Goal: Communication & Community: Connect with others

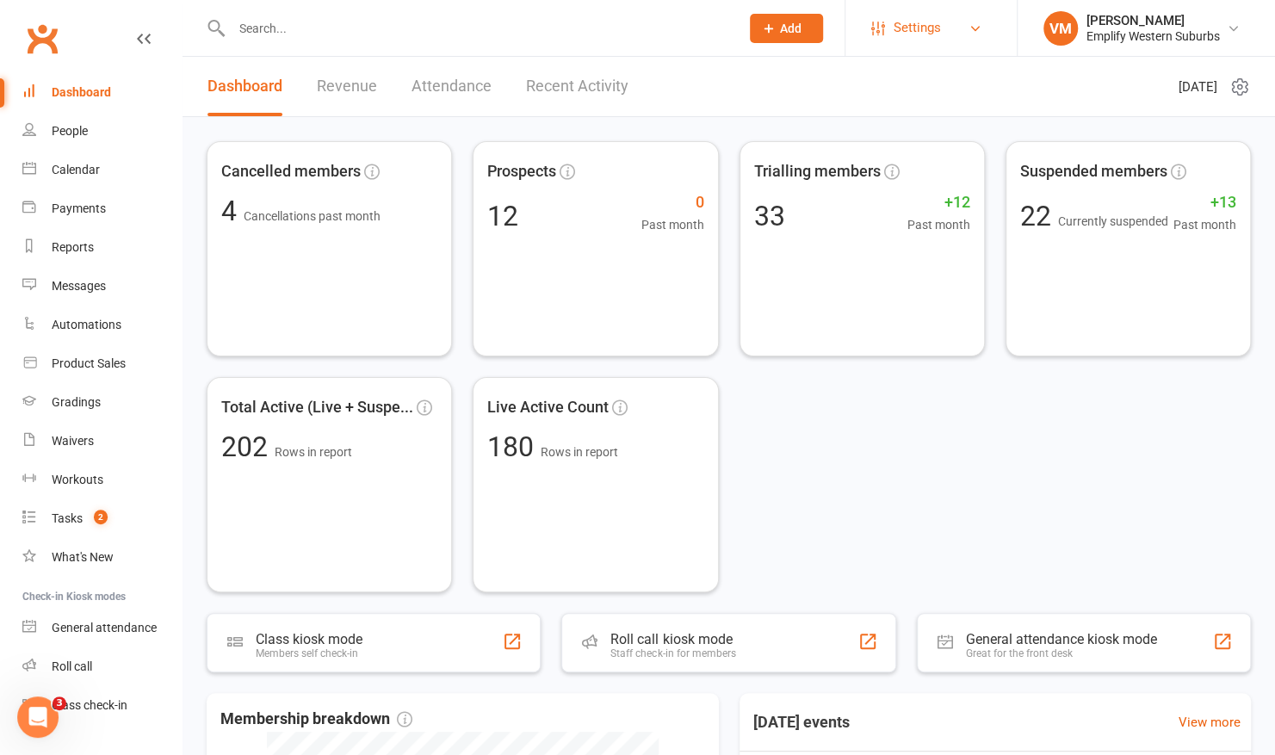
click at [955, 24] on link "Settings" at bounding box center [931, 28] width 120 height 39
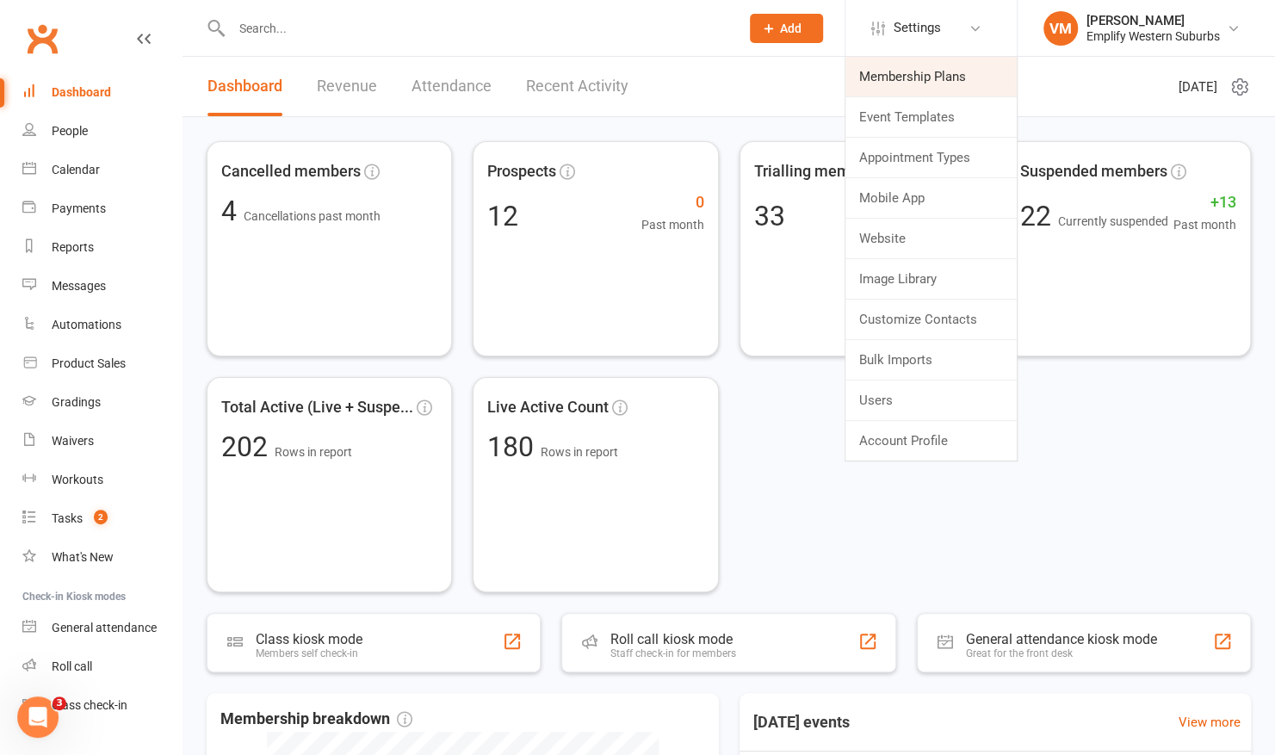
click at [913, 76] on link "Membership Plans" at bounding box center [930, 77] width 171 height 40
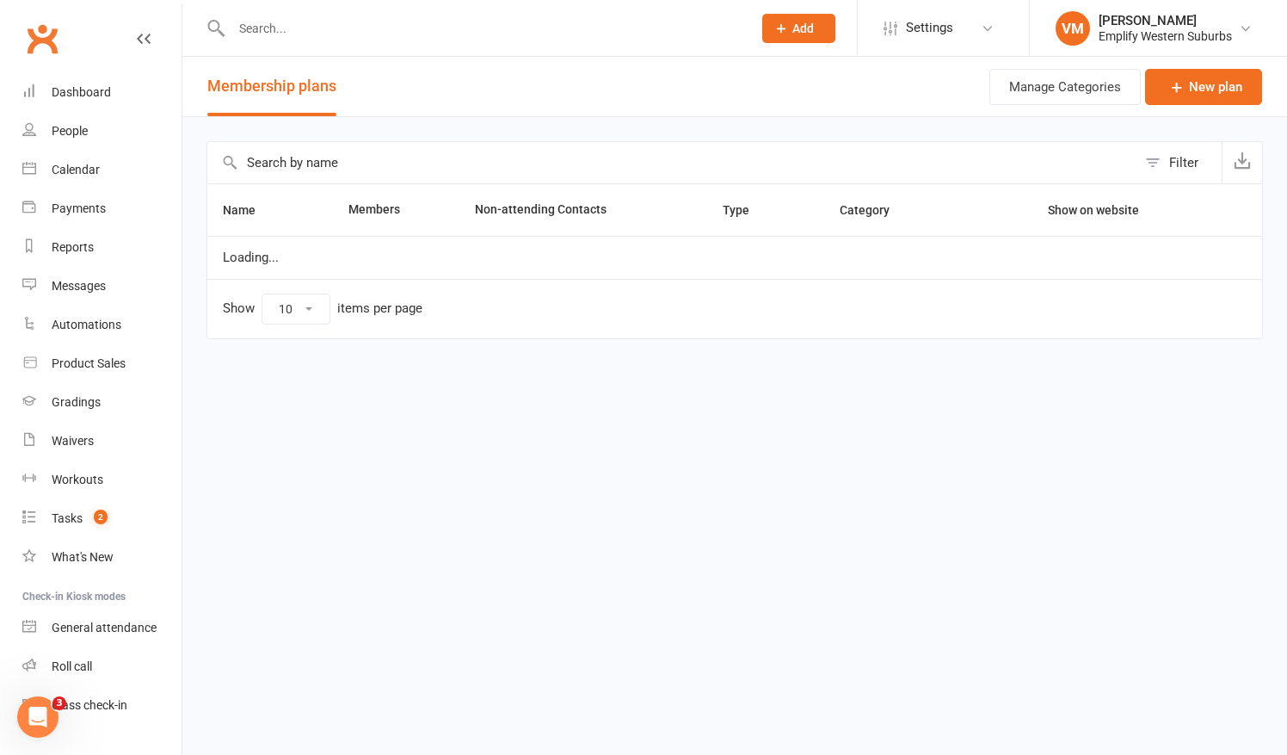
select select "25"
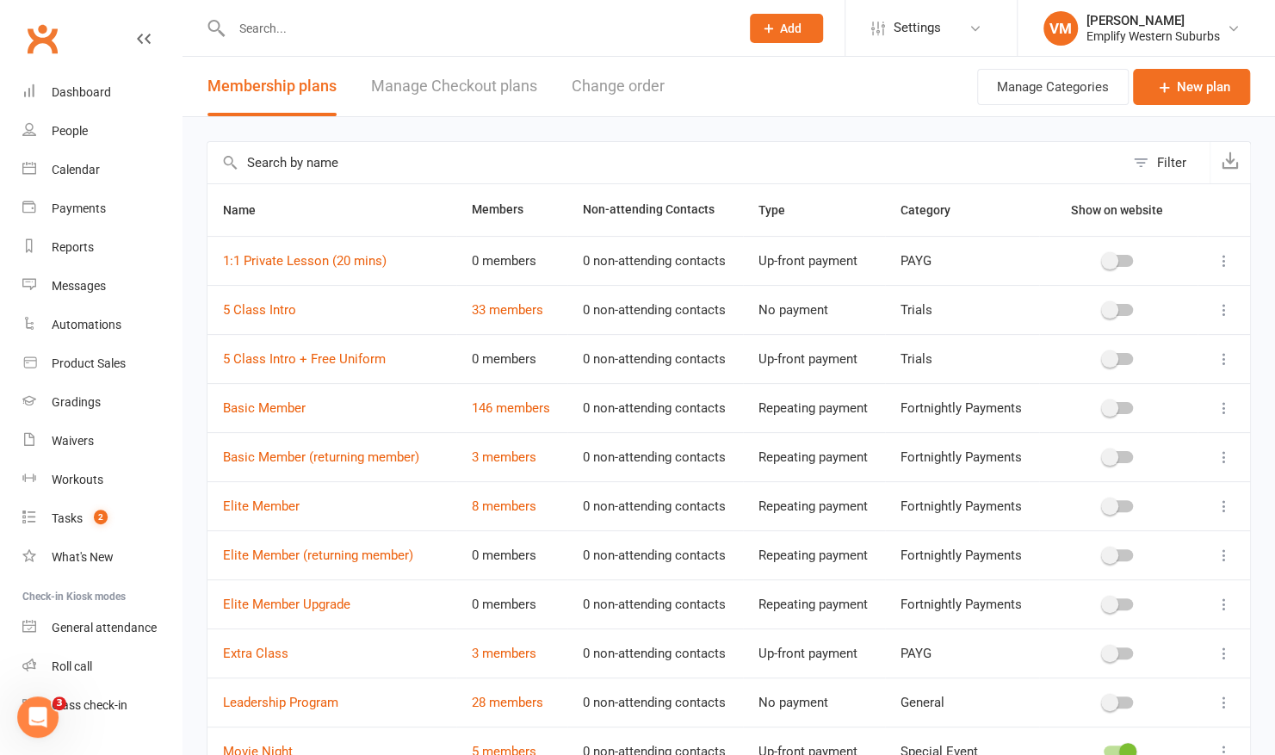
scroll to position [294, 0]
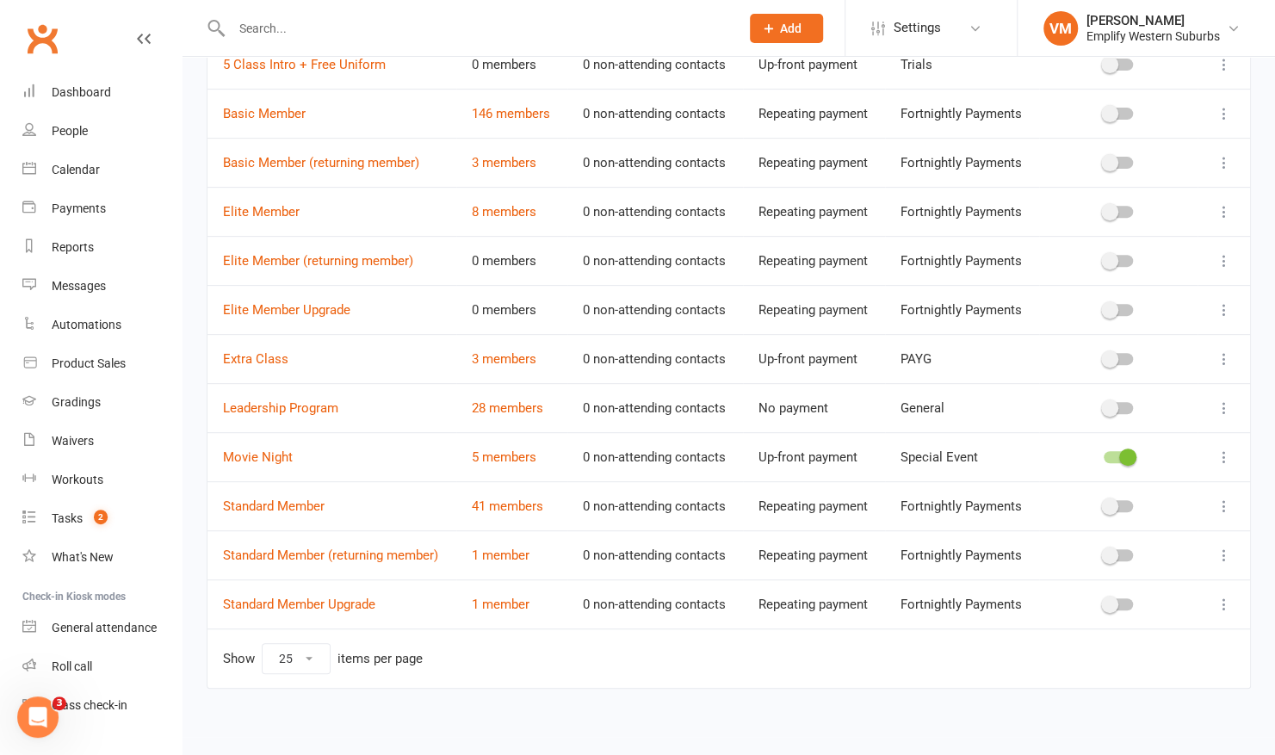
click at [1225, 454] on icon at bounding box center [1223, 456] width 17 height 17
click at [1097, 485] on link "Edit" at bounding box center [1135, 486] width 170 height 34
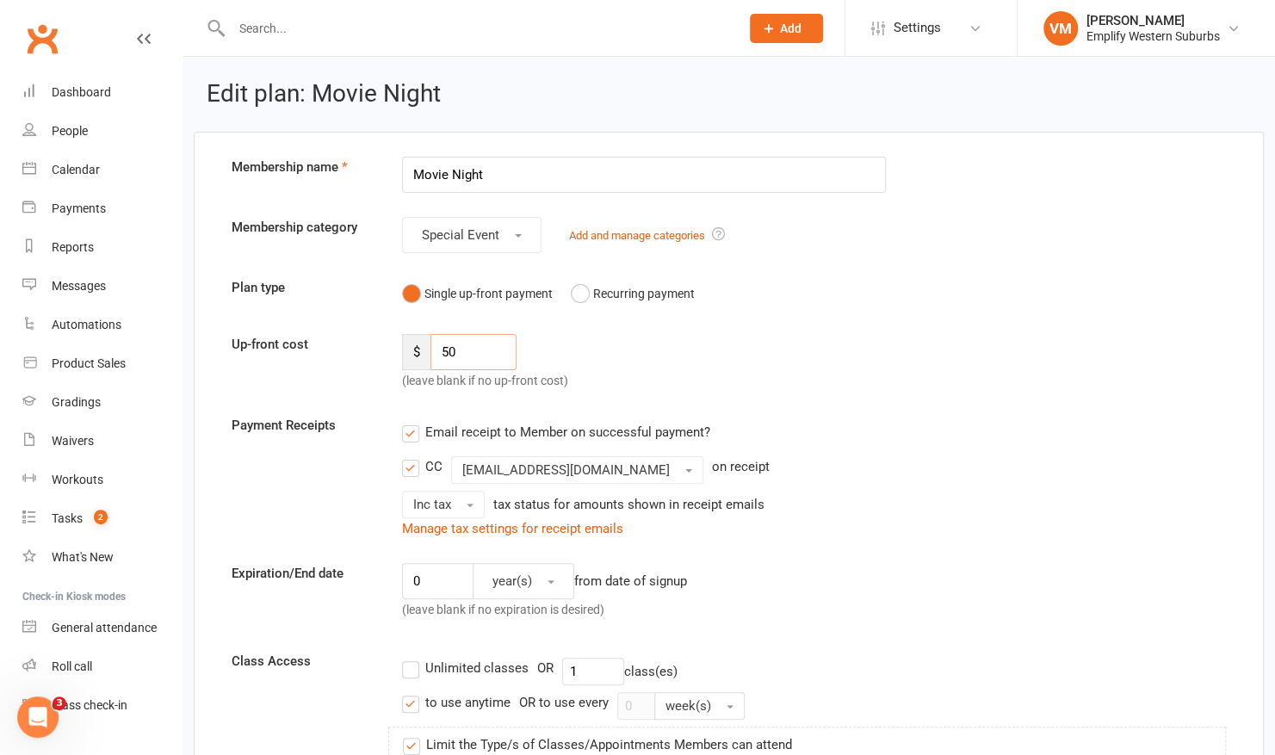
click at [478, 351] on input "50" at bounding box center [473, 352] width 86 height 36
type input "5"
type input "40"
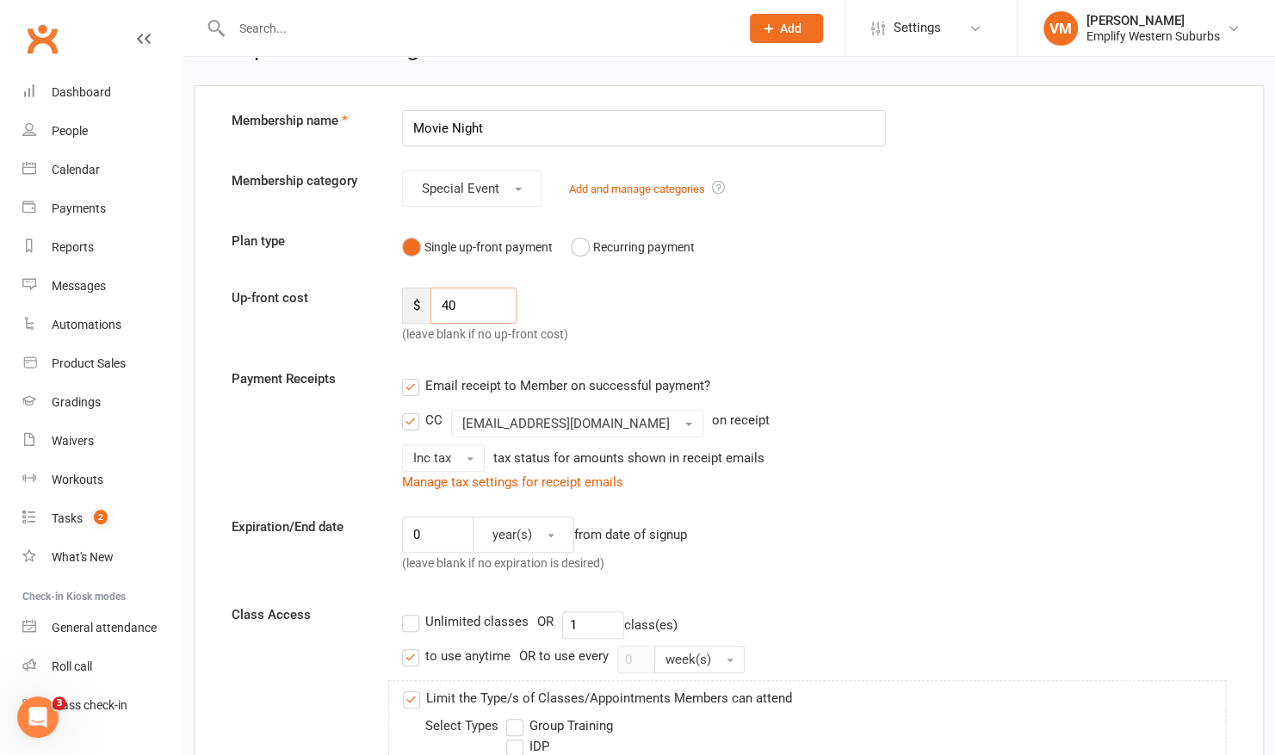
scroll to position [59, 0]
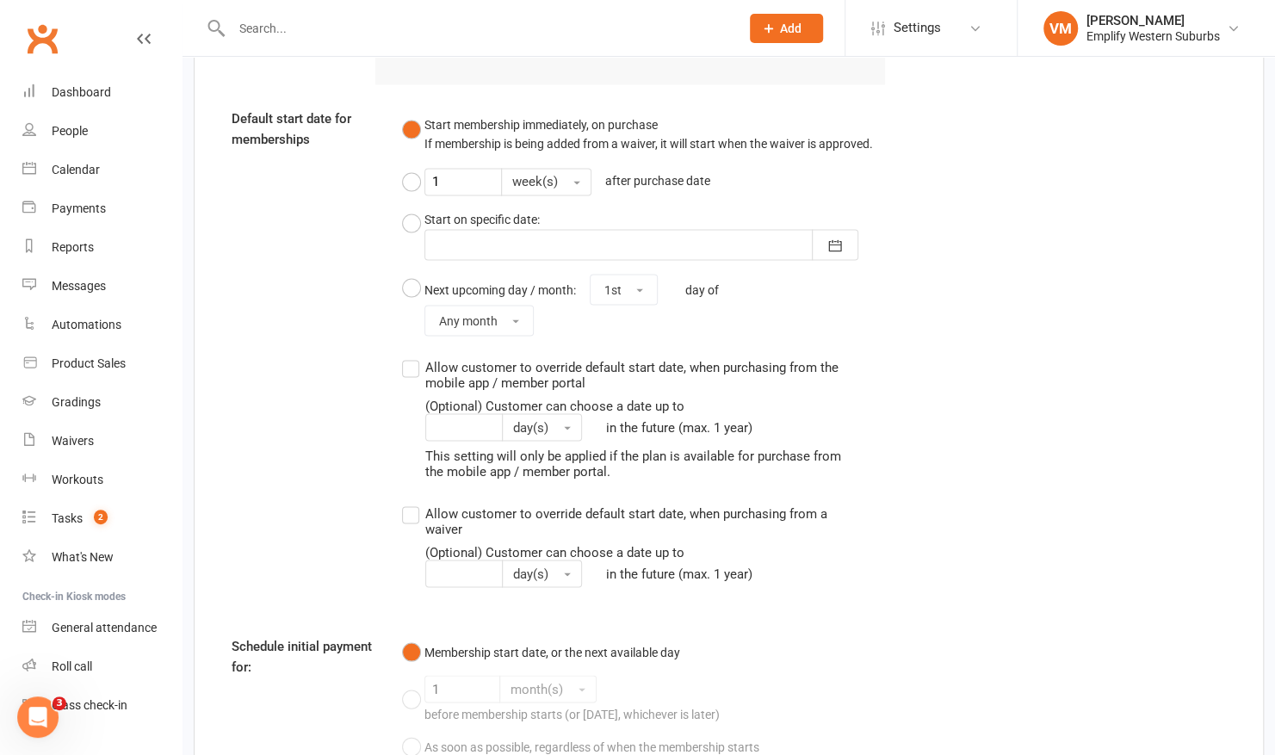
scroll to position [1862, 0]
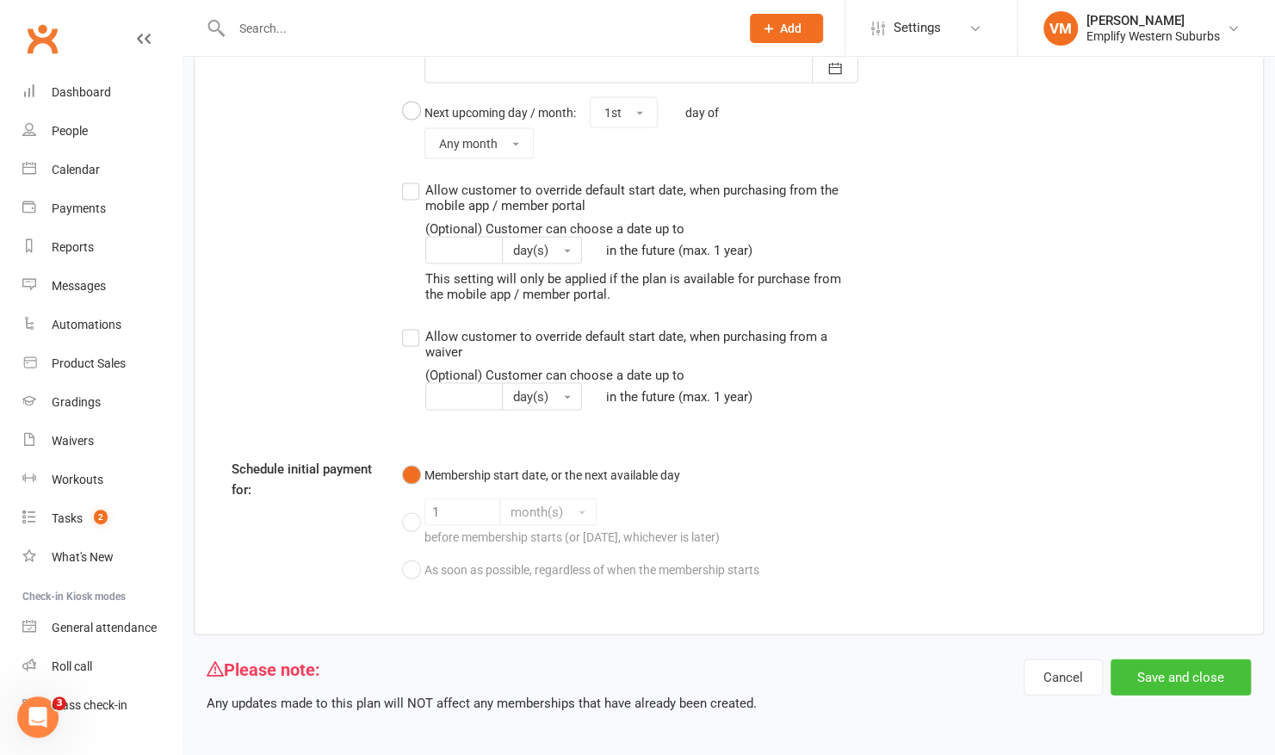
click at [1201, 680] on button "Save and close" at bounding box center [1180, 676] width 140 height 36
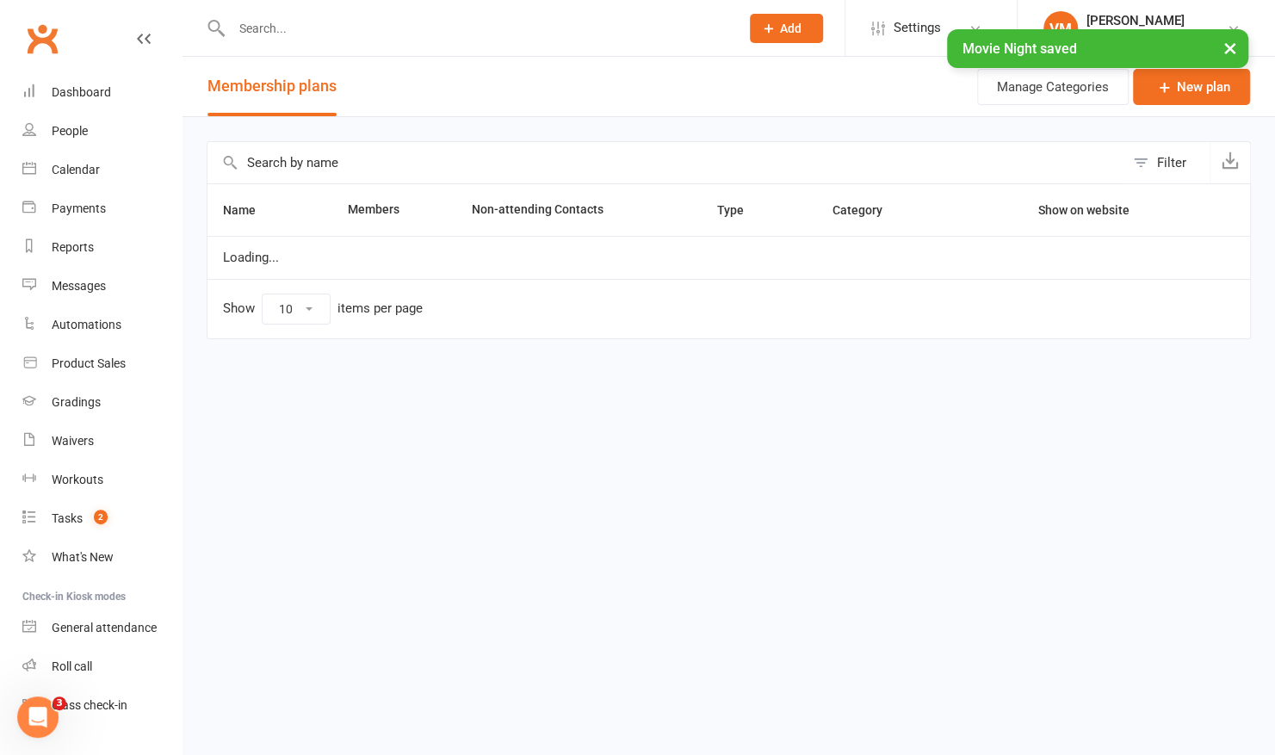
select select "25"
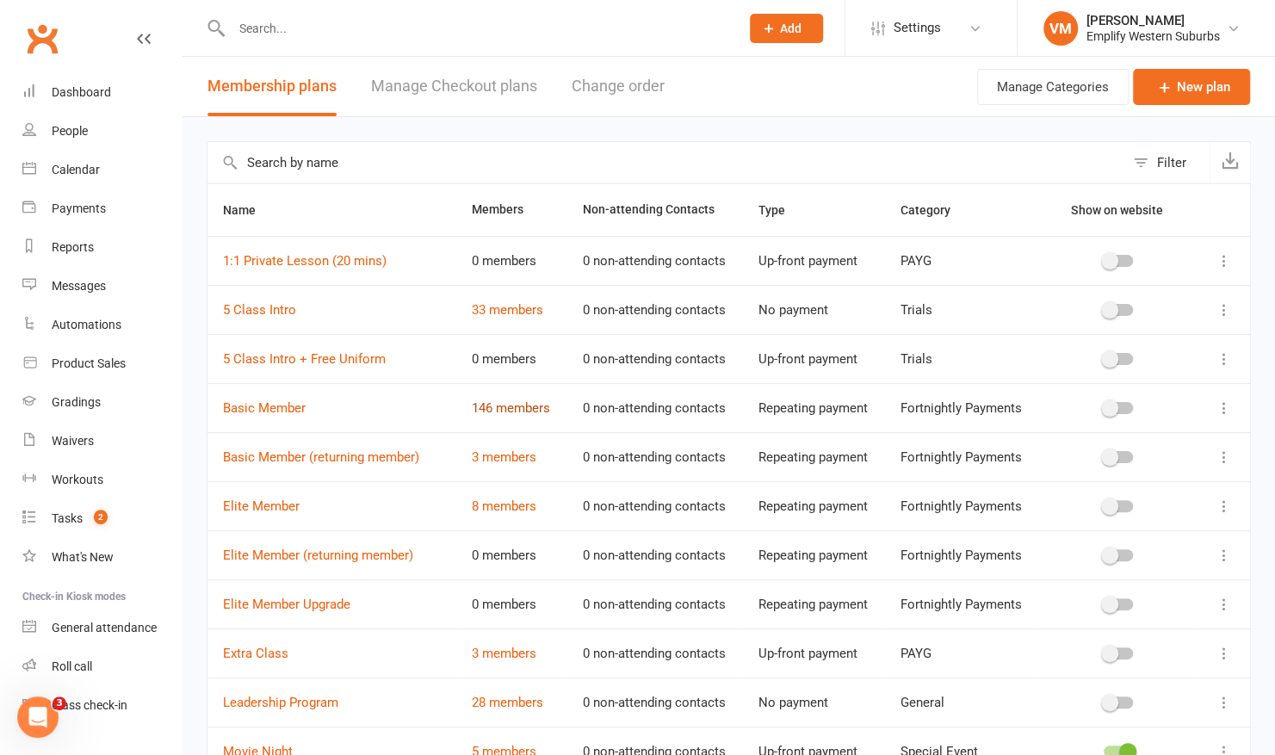
scroll to position [294, 0]
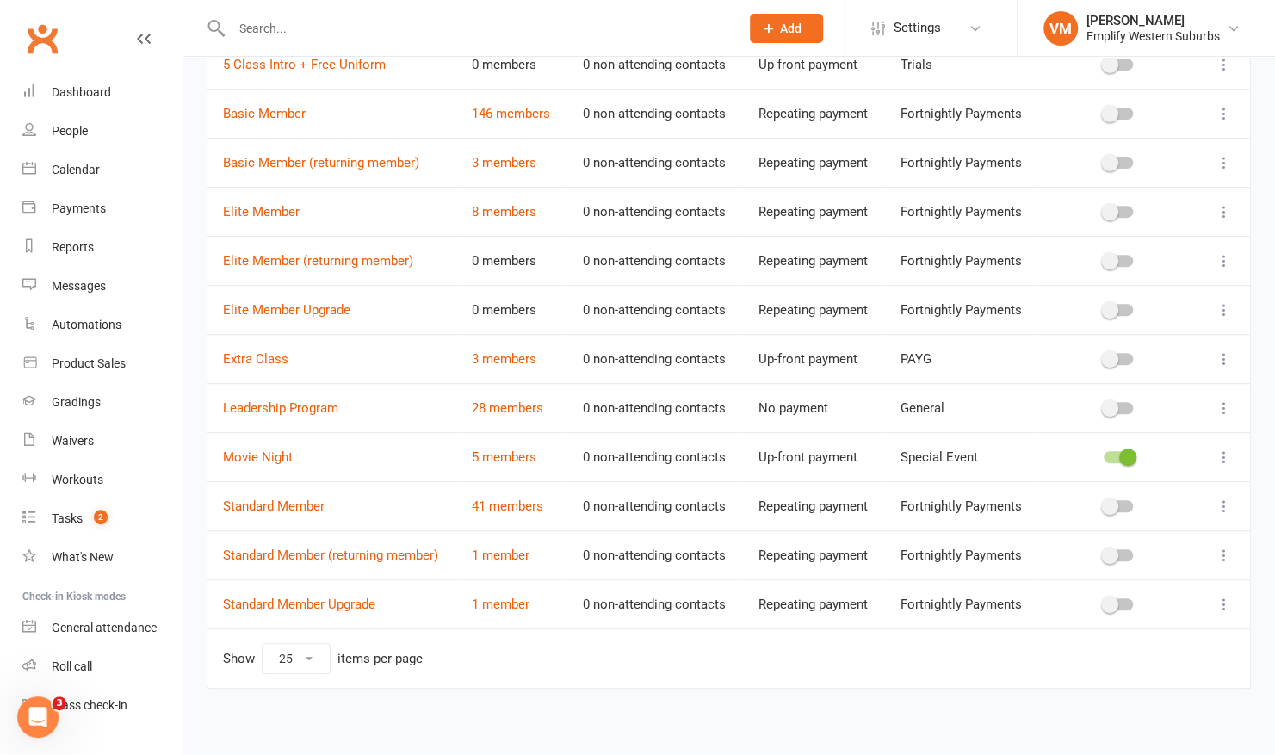
click at [1118, 451] on div at bounding box center [1117, 457] width 29 height 12
click at [1103, 454] on input "checkbox" at bounding box center [1103, 454] width 0 height 0
click at [302, 22] on input "text" at bounding box center [476, 28] width 501 height 24
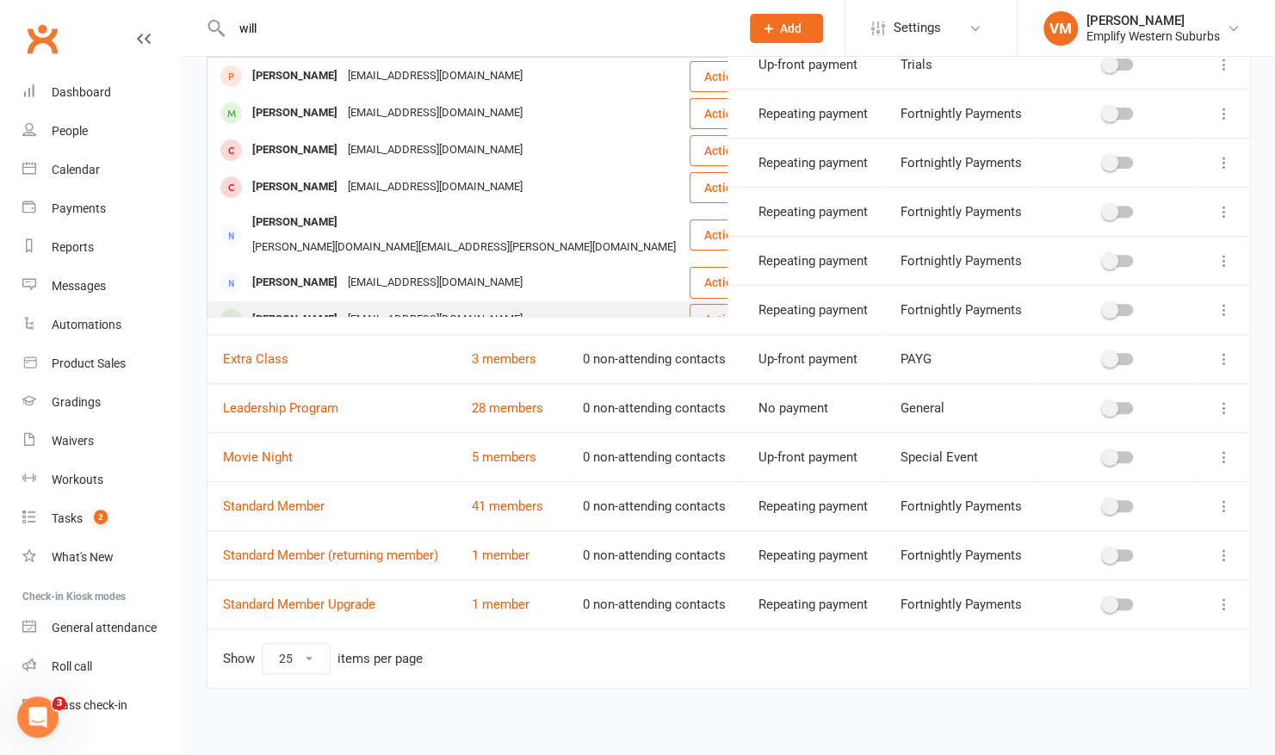
type input "will"
click at [272, 307] on div "[PERSON_NAME]" at bounding box center [295, 319] width 96 height 25
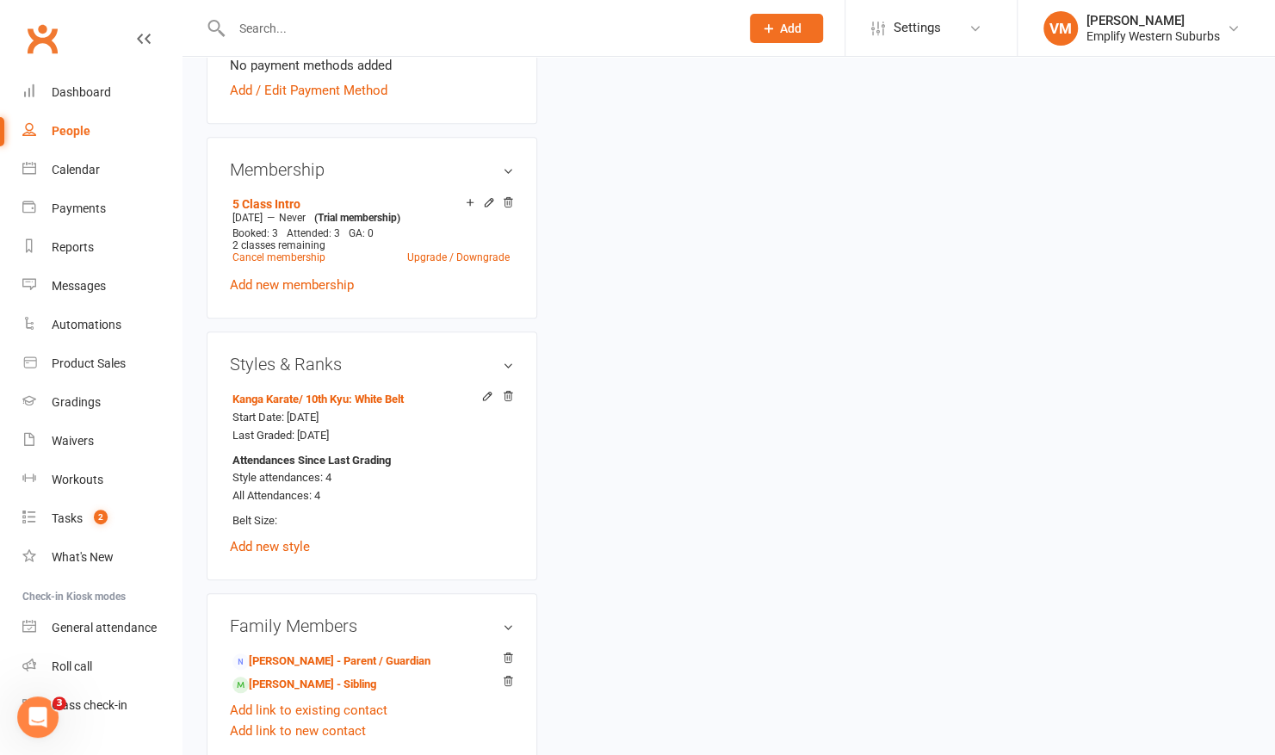
scroll to position [633, 0]
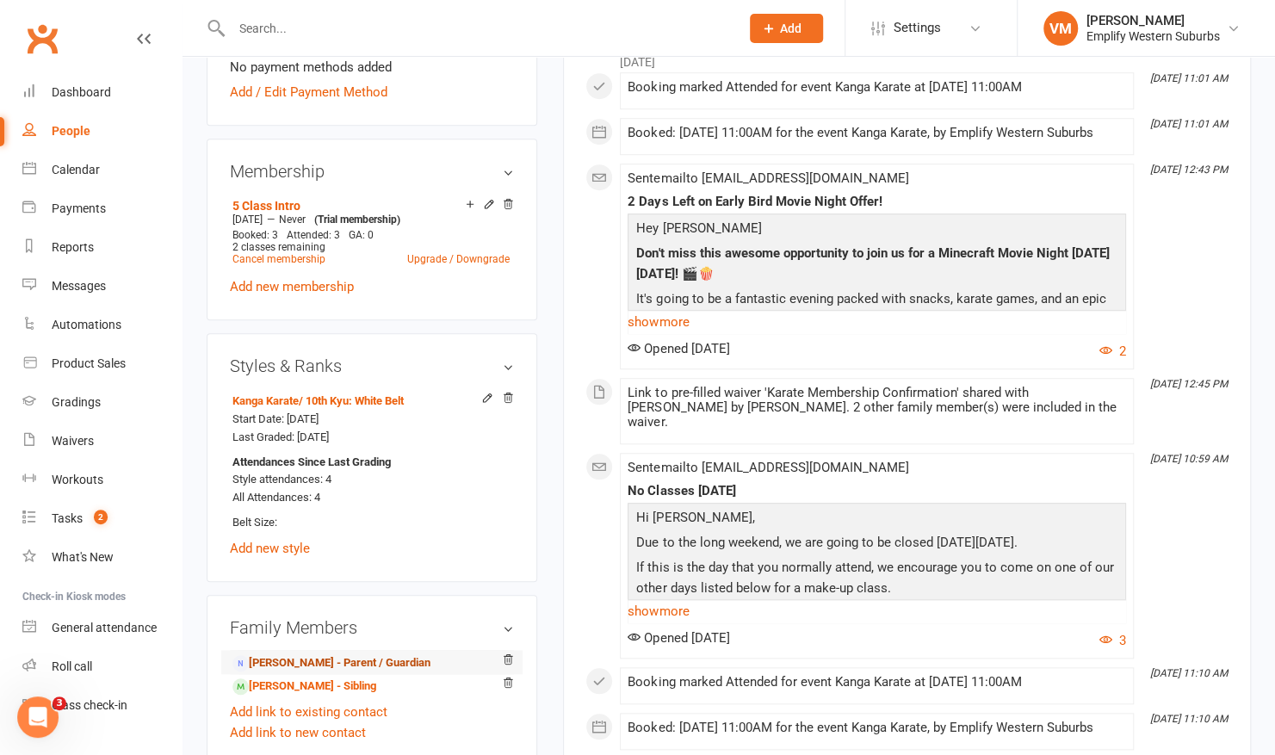
click at [339, 664] on link "[PERSON_NAME] - Parent / Guardian" at bounding box center [331, 663] width 198 height 18
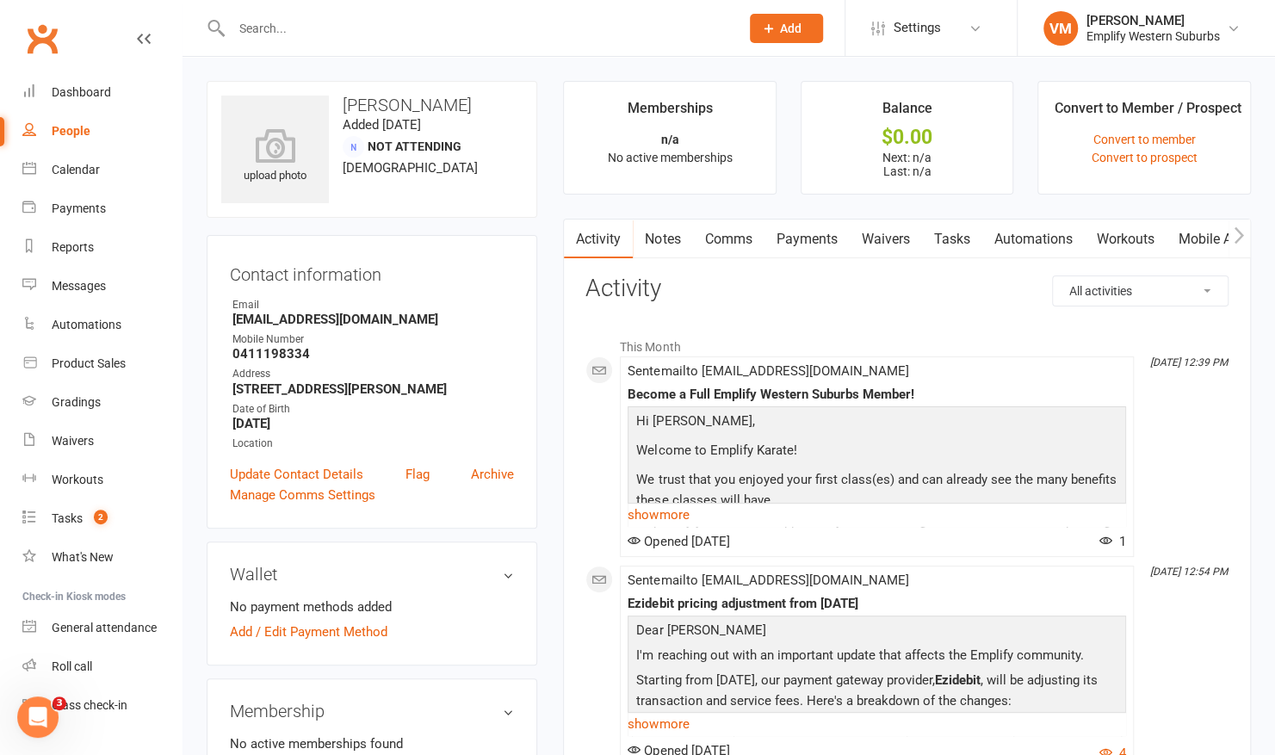
click at [892, 238] on link "Waivers" at bounding box center [885, 239] width 72 height 40
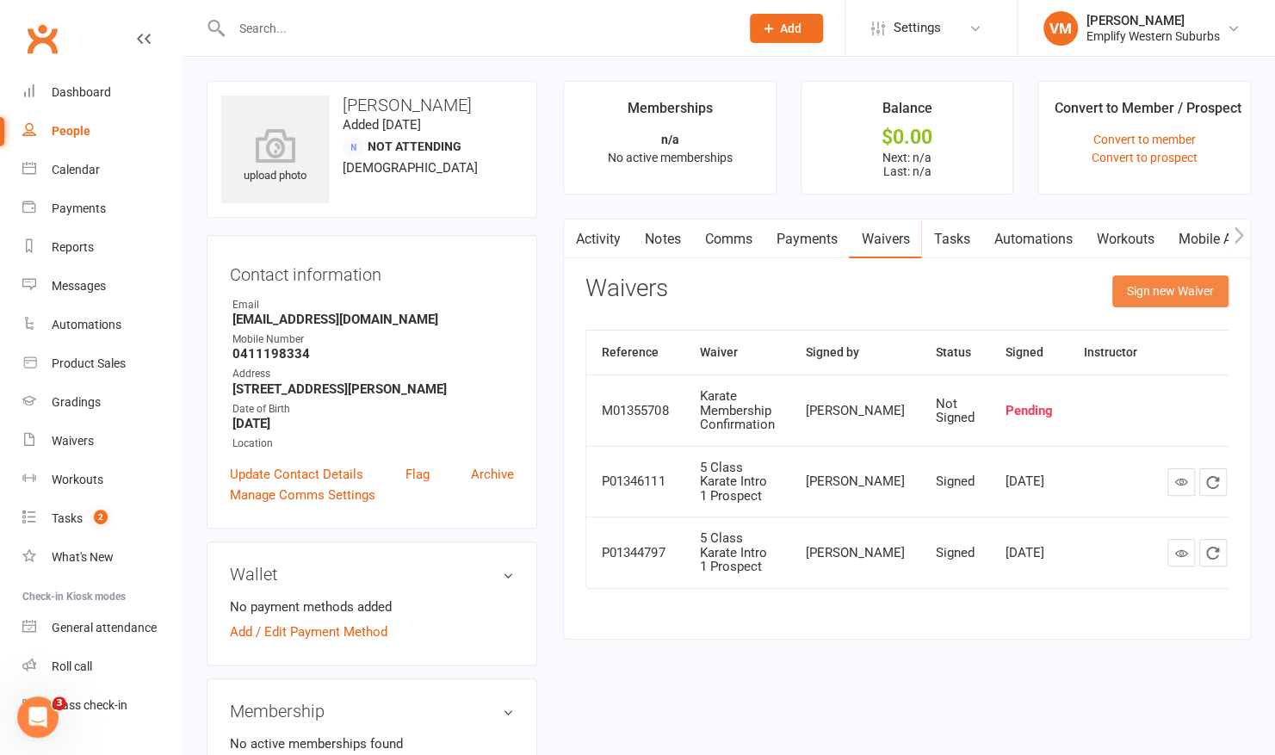
click at [1186, 293] on button "Sign new Waiver" at bounding box center [1170, 290] width 116 height 31
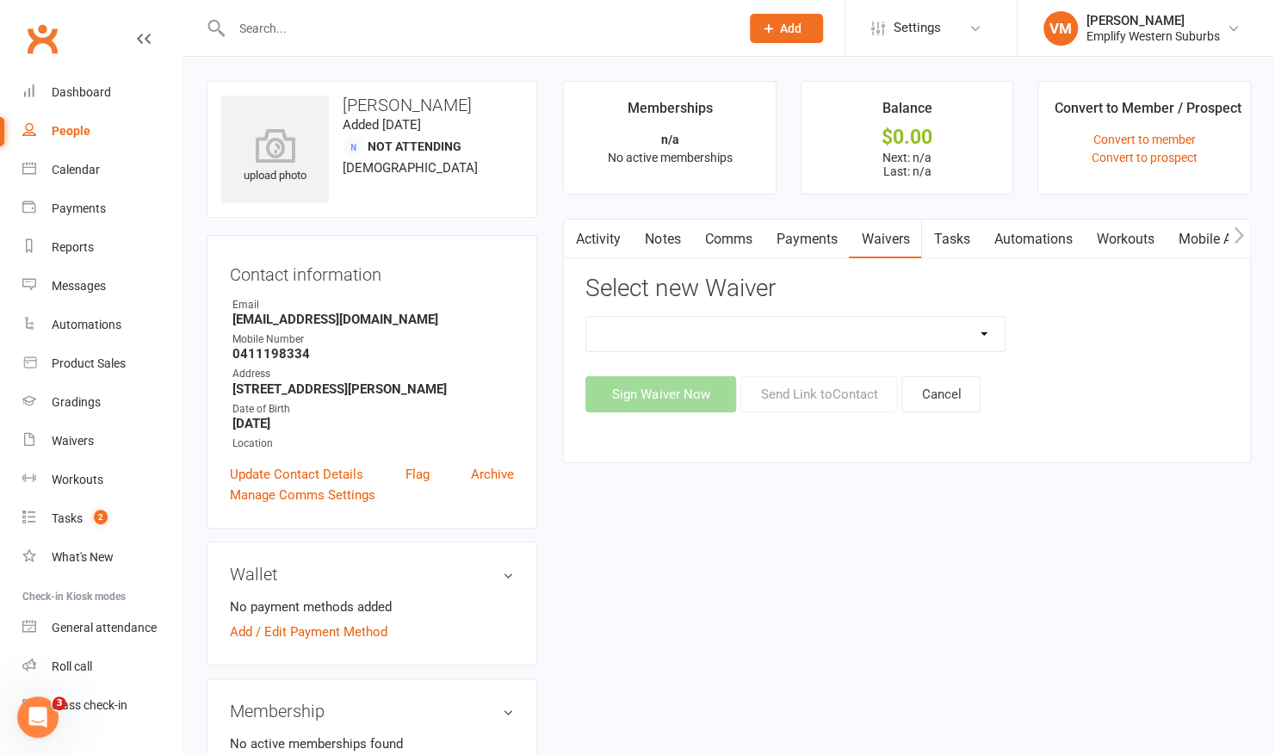
click at [959, 337] on select "5 Class Trial & Free Uniform Karate Membership Confirmation Karate Membership C…" at bounding box center [795, 334] width 418 height 34
select select "6813"
click at [586, 317] on select "5 Class Trial & Free Uniform Karate Membership Confirmation Karate Membership C…" at bounding box center [795, 334] width 418 height 34
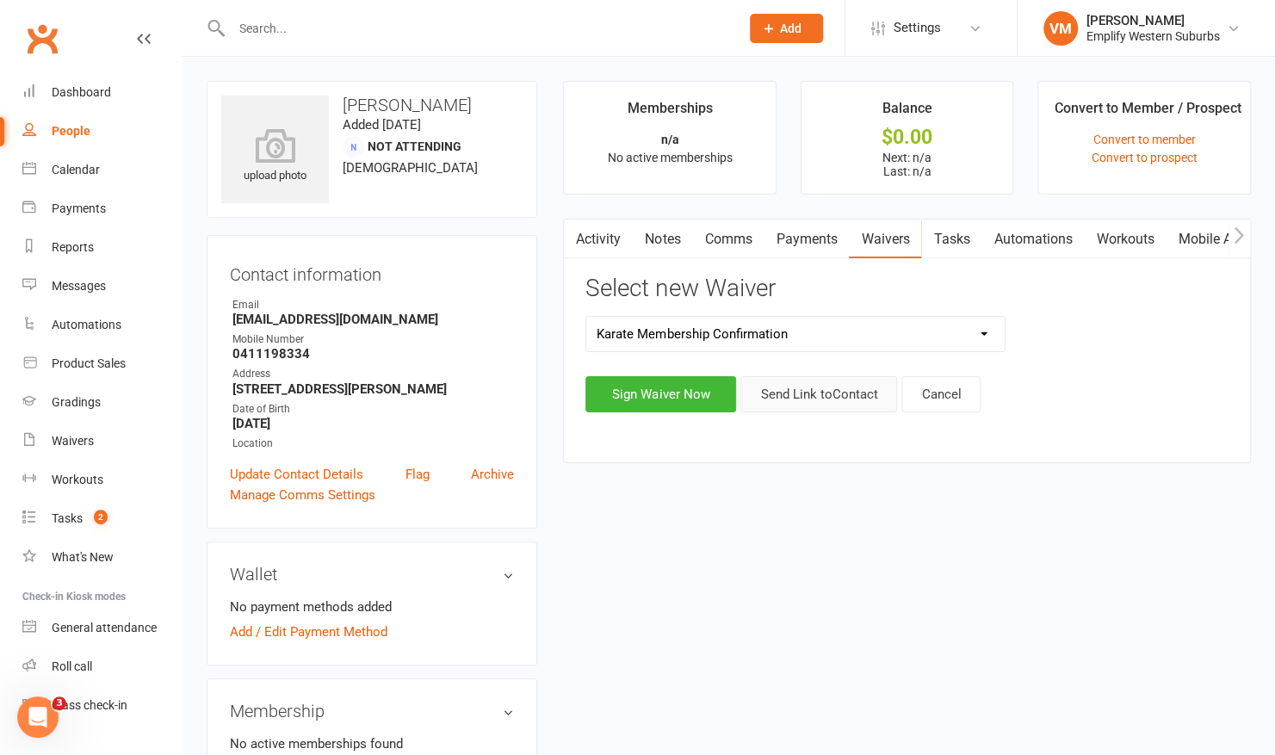
click at [866, 398] on button "Send Link to Contact" at bounding box center [818, 394] width 157 height 36
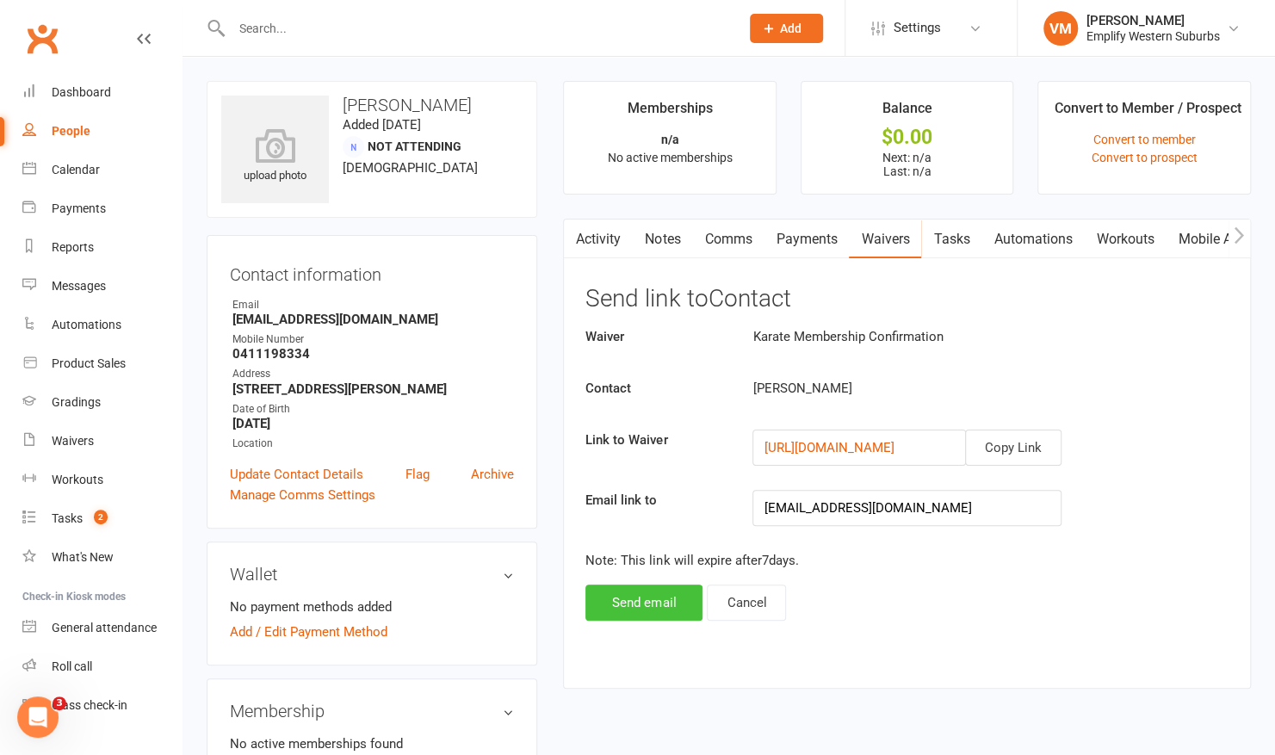
click at [656, 594] on button "Send email" at bounding box center [643, 602] width 117 height 36
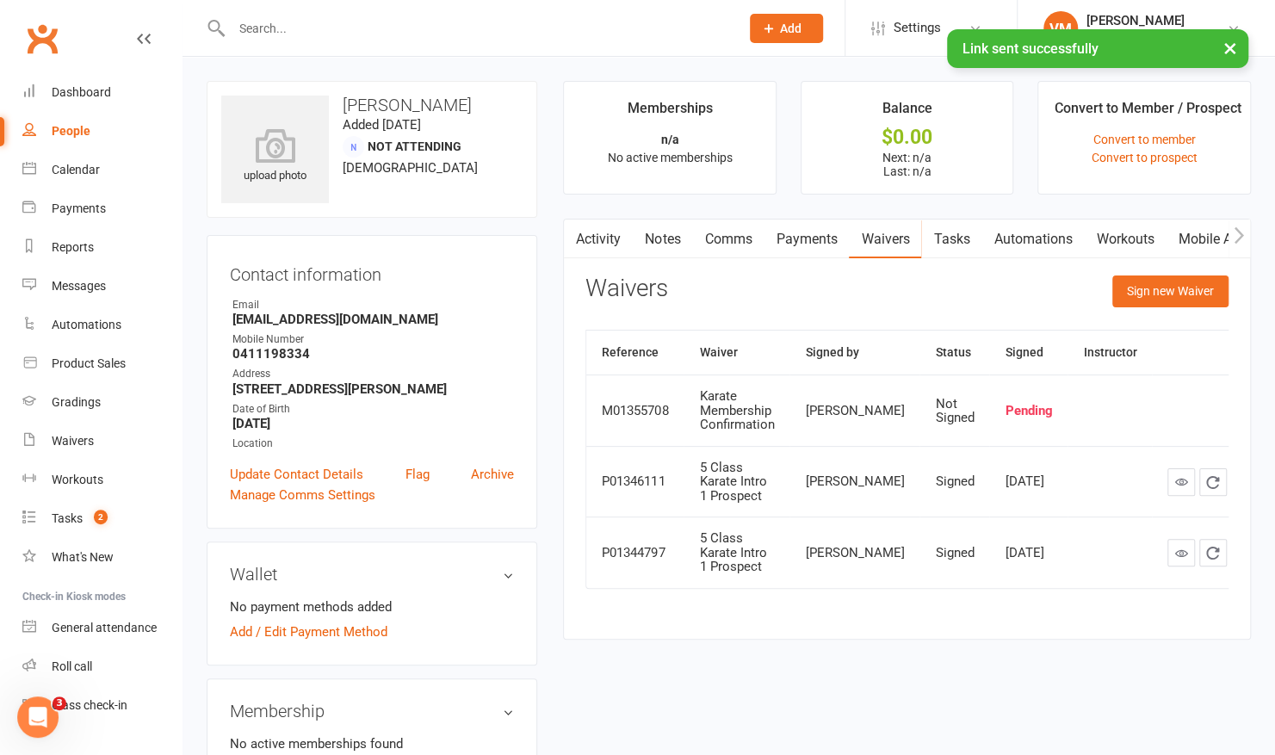
click at [542, 277] on div "upload photo [PERSON_NAME] Added [DATE] Not Attending [DEMOGRAPHIC_DATA] Contac…" at bounding box center [372, 738] width 356 height 1315
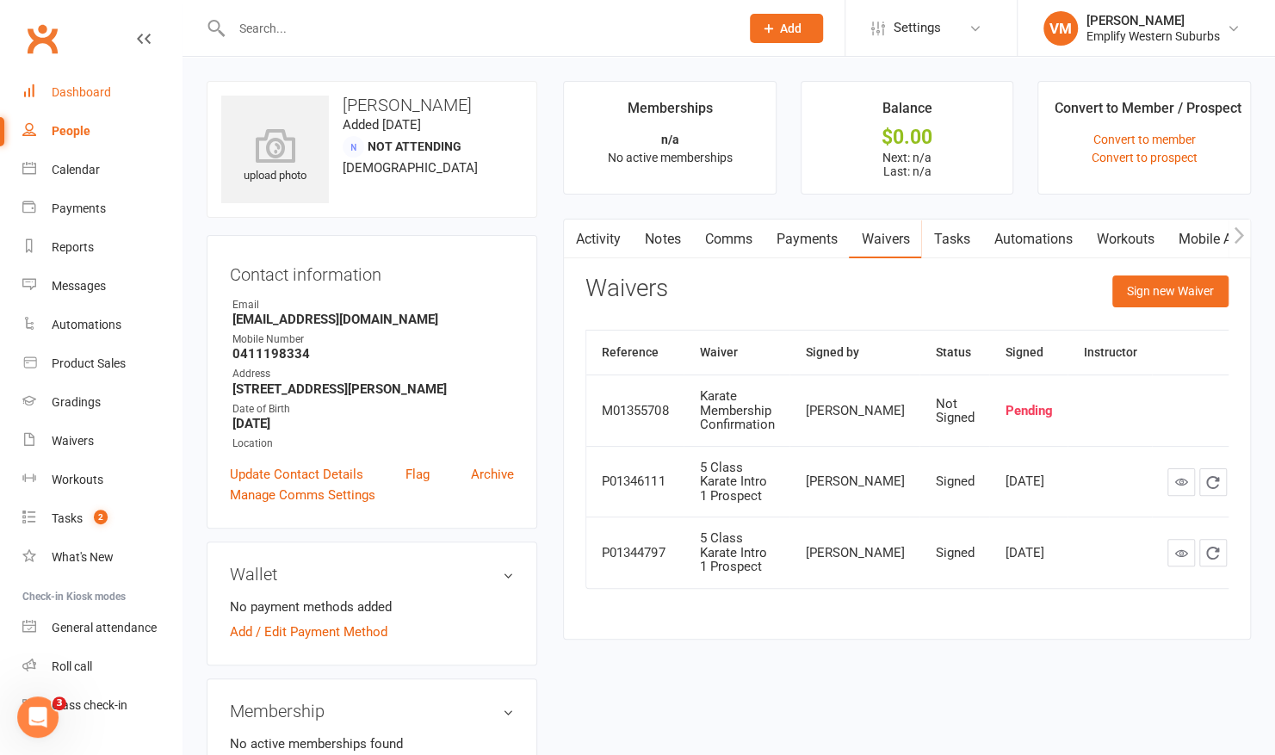
click at [129, 95] on link "Dashboard" at bounding box center [101, 92] width 159 height 39
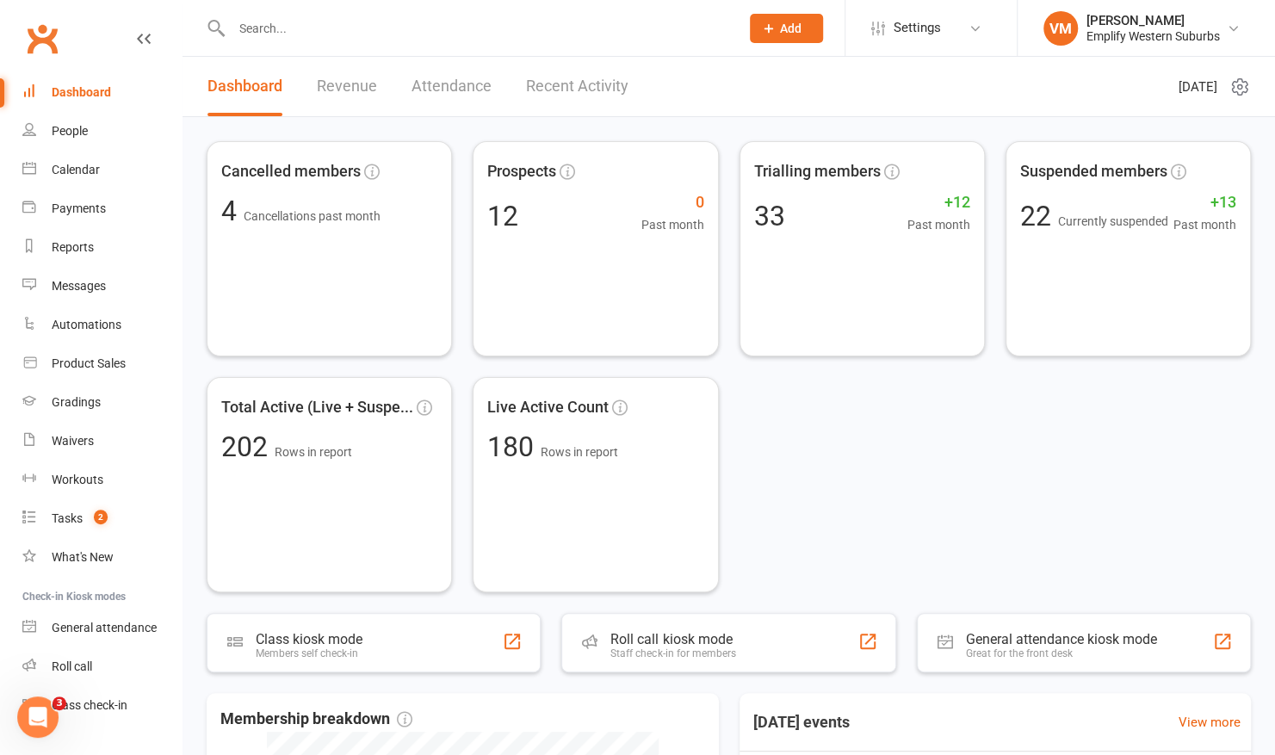
click at [778, 88] on header "Dashboard Revenue Attendance Recent Activity [DATE]" at bounding box center [728, 87] width 1092 height 60
click at [719, 83] on header "Dashboard Revenue Attendance Recent Activity [DATE]" at bounding box center [728, 87] width 1092 height 60
click at [69, 528] on link "Tasks 2" at bounding box center [101, 518] width 159 height 39
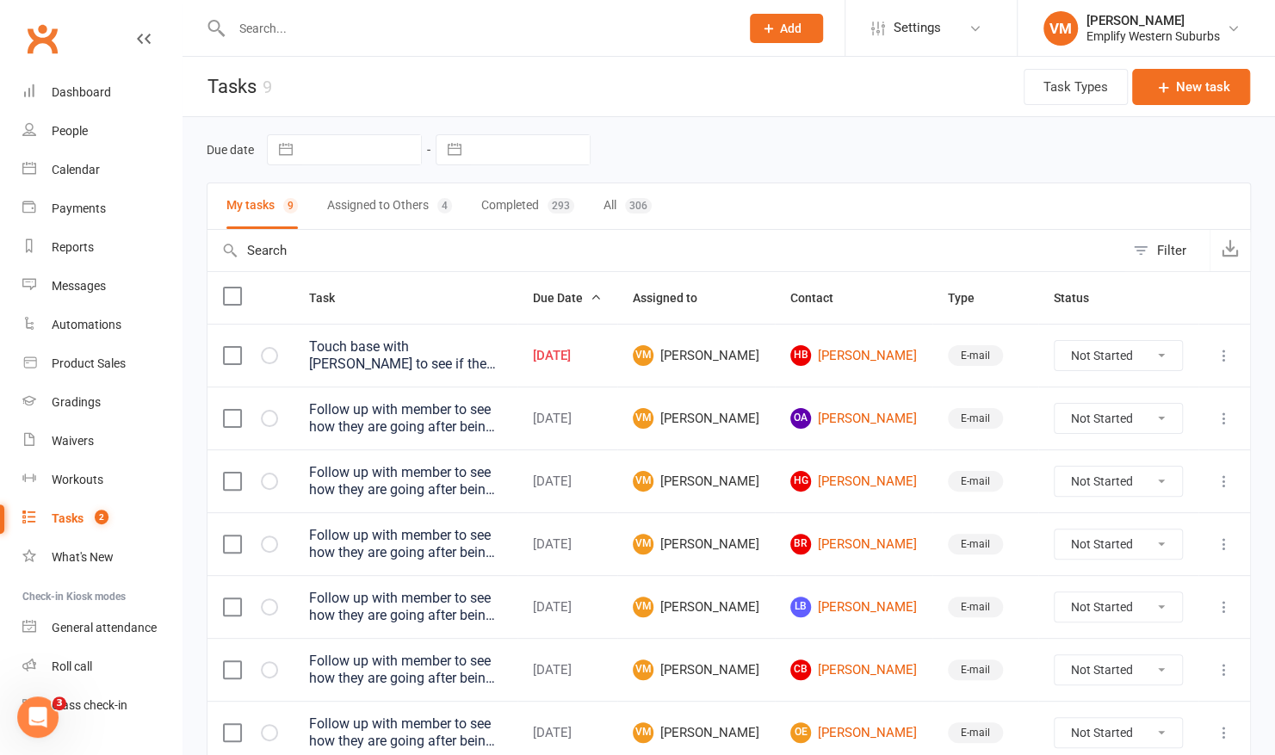
click at [392, 214] on button "Assigned to Others 4" at bounding box center [389, 206] width 125 height 46
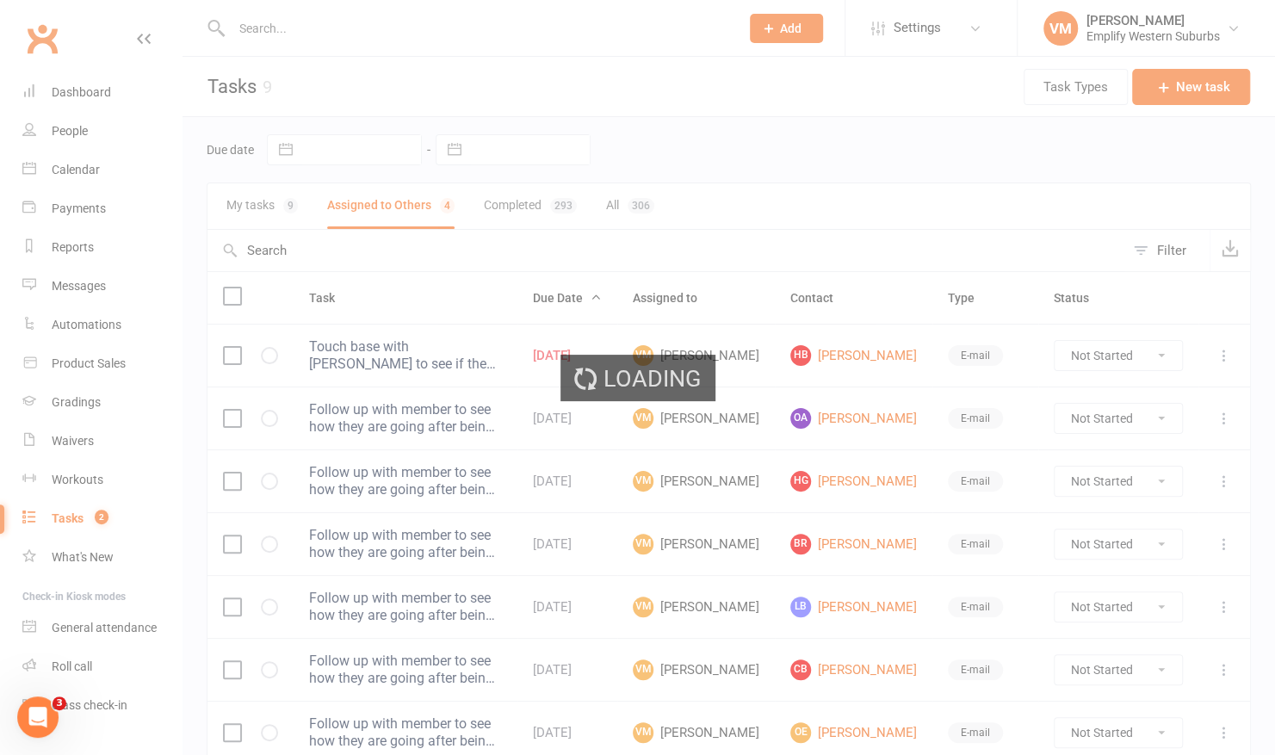
select select "waiting"
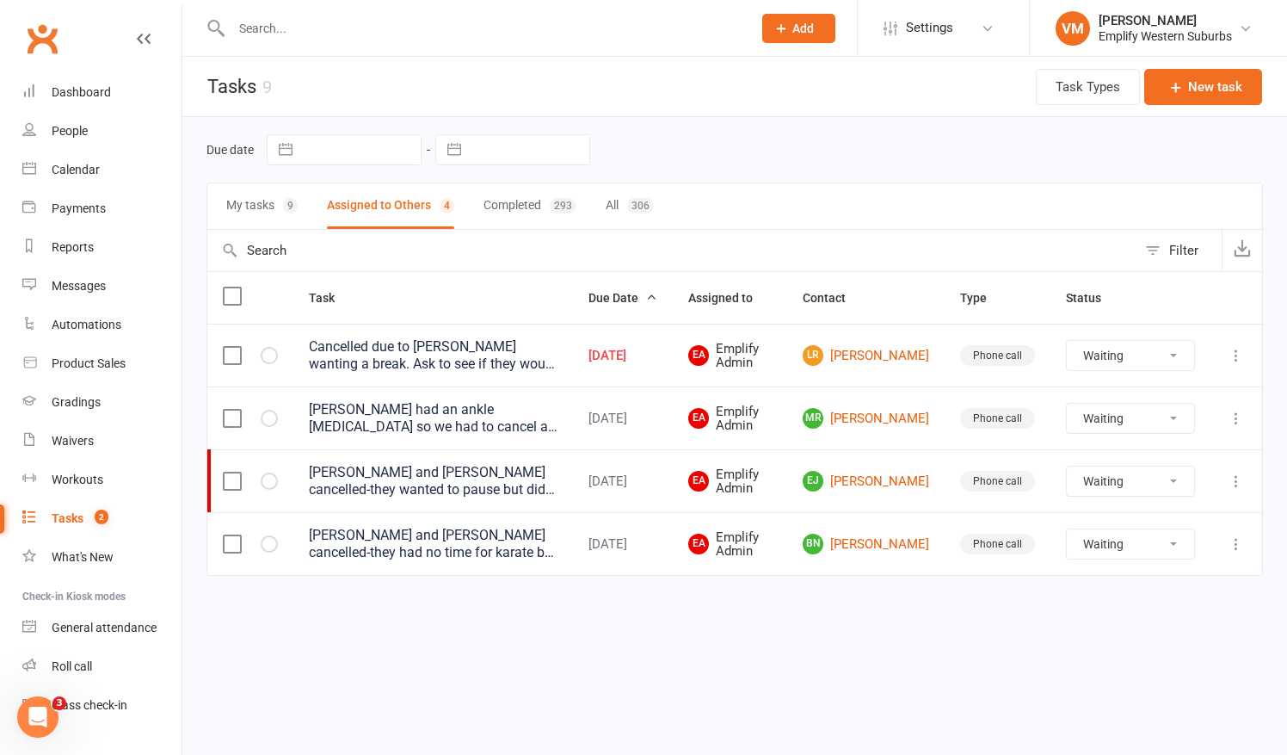
click at [248, 207] on button "My tasks 9" at bounding box center [261, 206] width 71 height 46
select select "waiting"
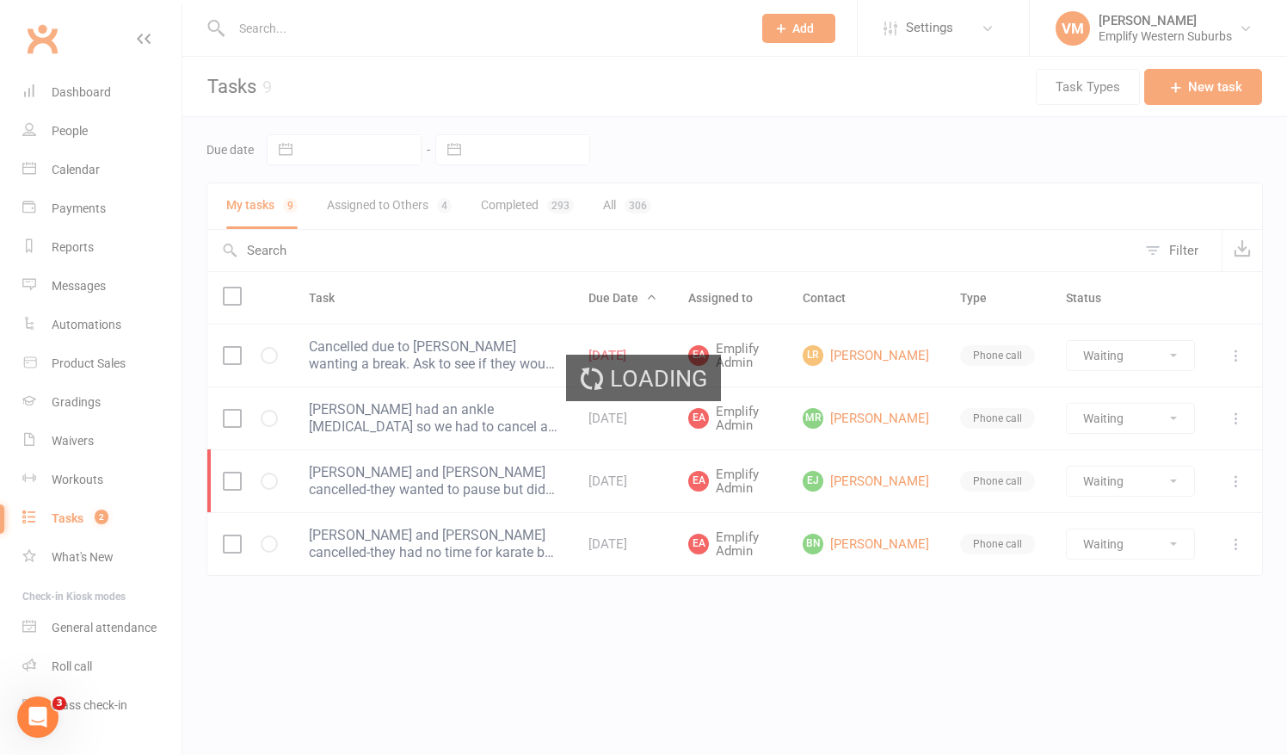
select select "waiting"
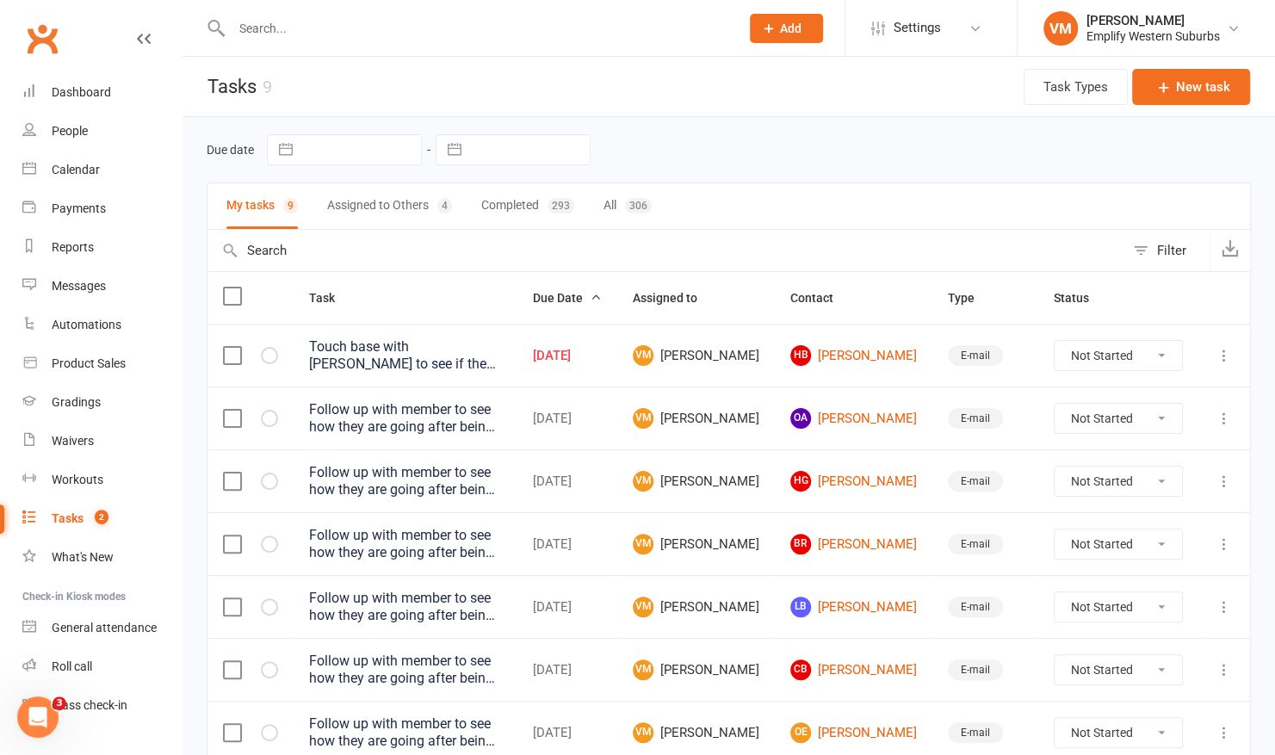
click at [416, 355] on div "Touch base with [PERSON_NAME] to see if they are returning" at bounding box center [405, 355] width 193 height 34
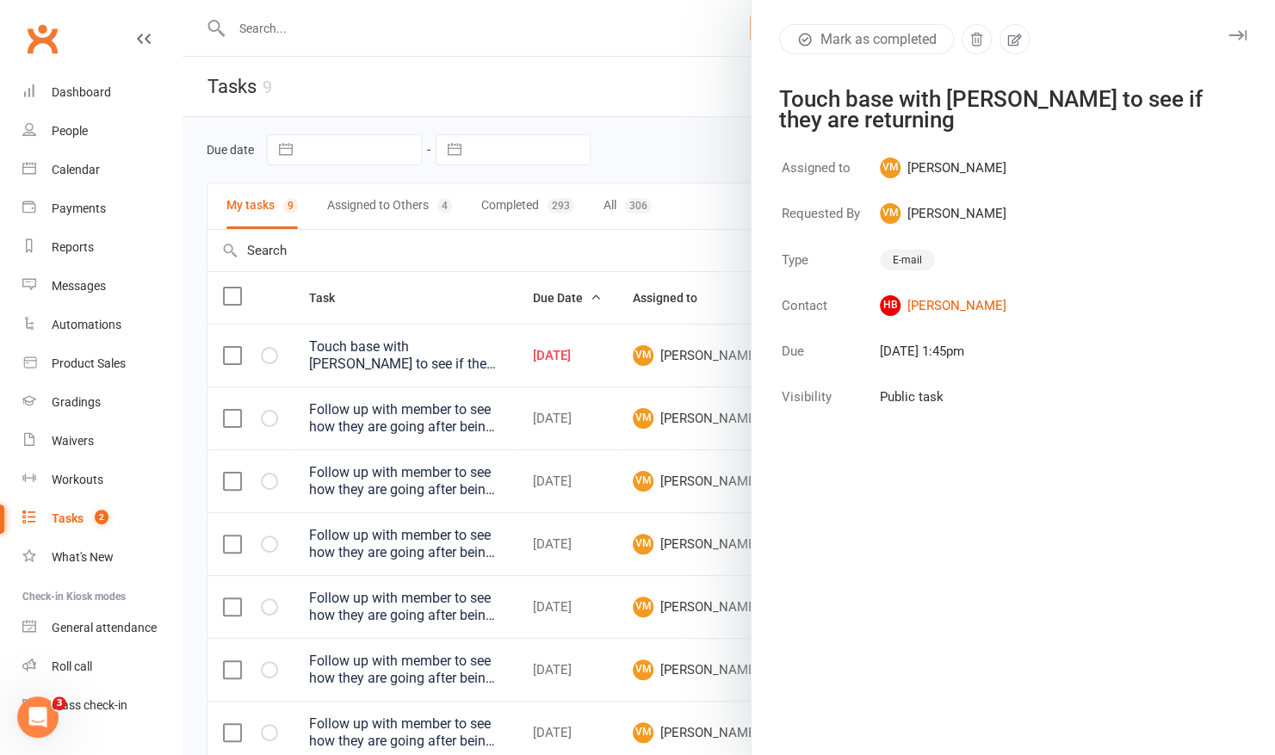
click at [589, 94] on div at bounding box center [728, 377] width 1092 height 755
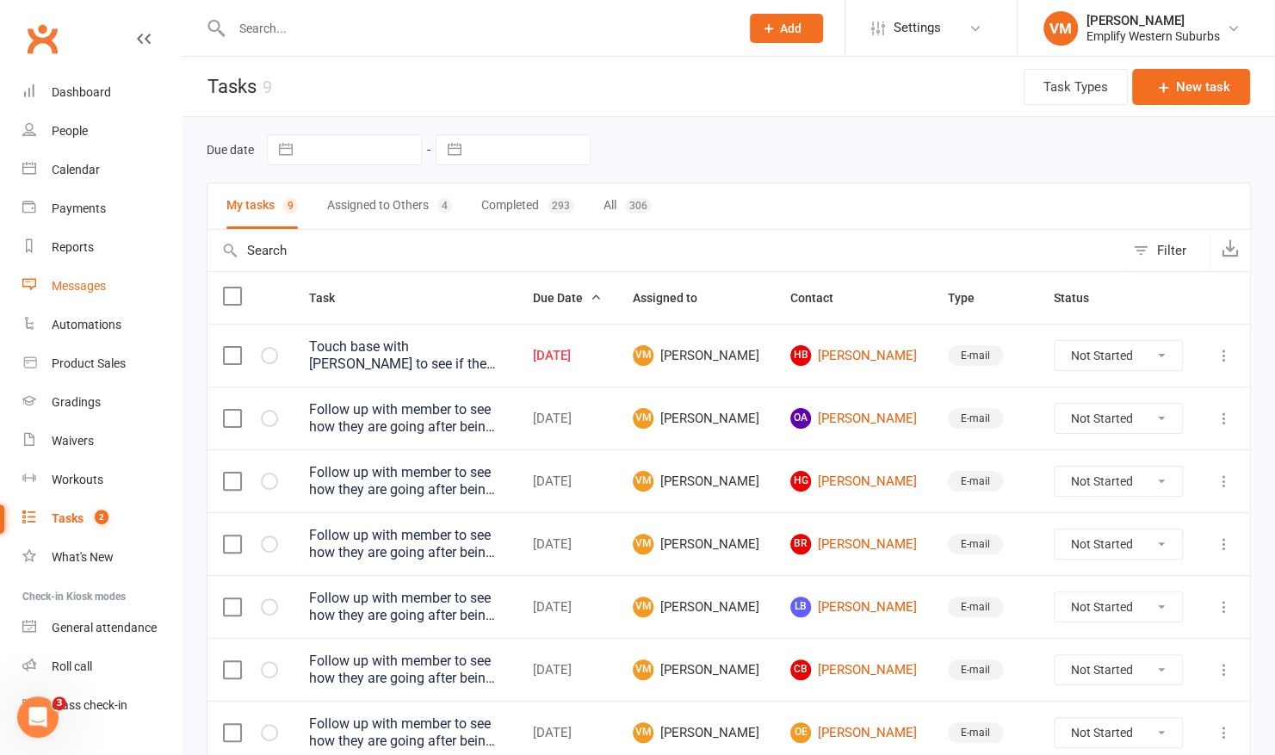
click at [88, 287] on div "Messages" at bounding box center [79, 286] width 54 height 14
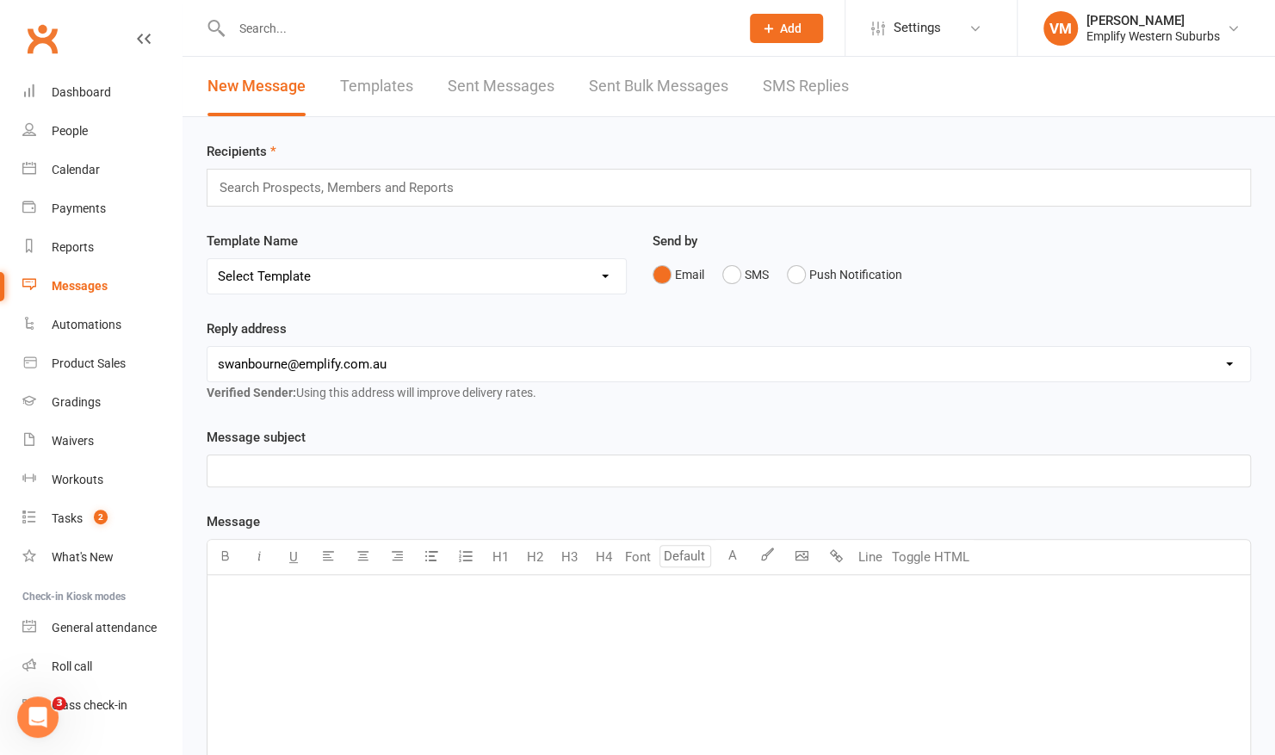
click at [299, 37] on input "text" at bounding box center [476, 28] width 501 height 24
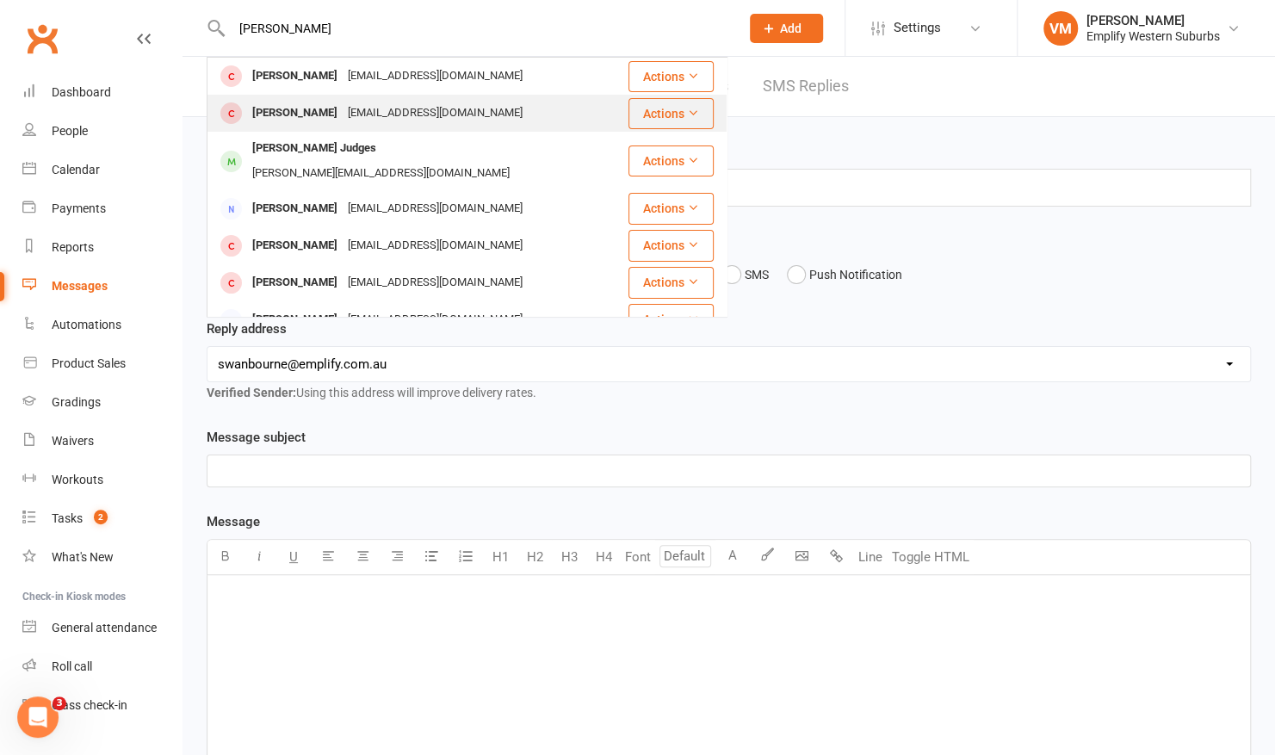
type input "[PERSON_NAME]"
click at [294, 100] on div "[PERSON_NAME] [EMAIL_ADDRESS][DOMAIN_NAME]" at bounding box center [417, 113] width 418 height 35
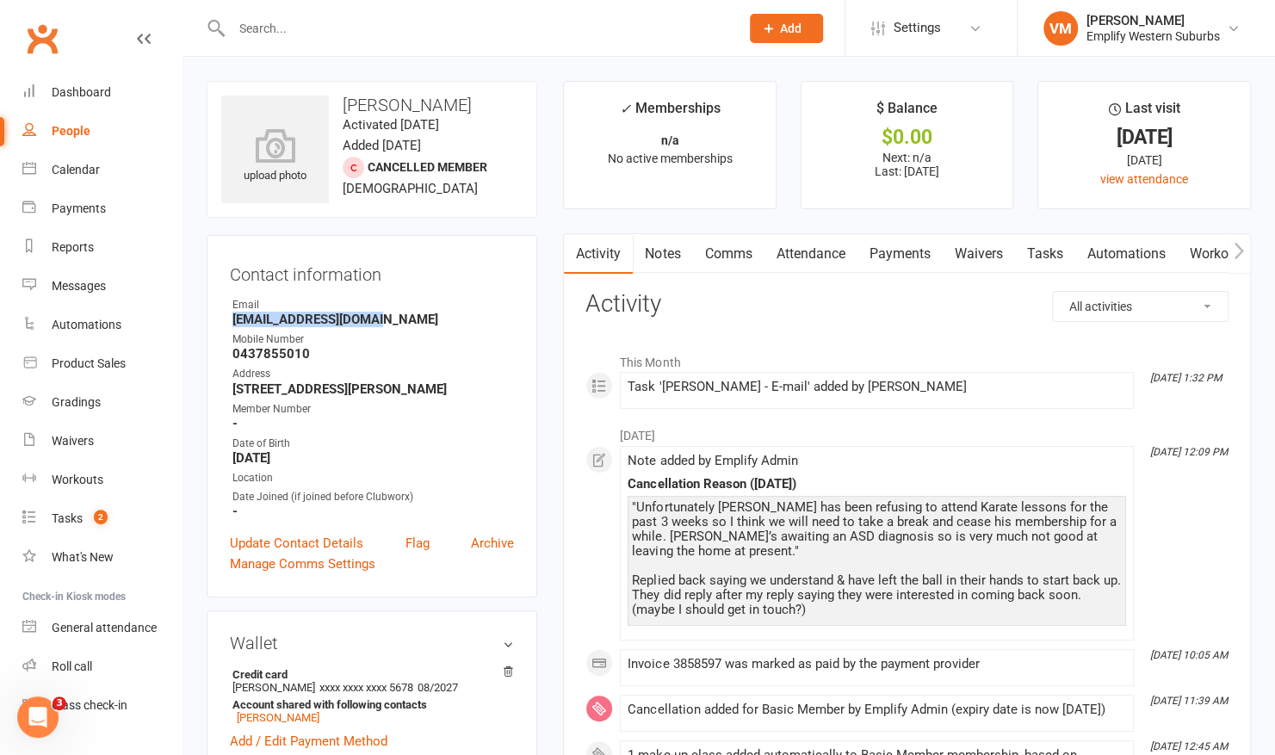
drag, startPoint x: 231, startPoint y: 315, endPoint x: 390, endPoint y: 315, distance: 159.2
click at [390, 315] on li "Email [EMAIL_ADDRESS][DOMAIN_NAME]" at bounding box center [372, 312] width 284 height 30
copy strong "[EMAIL_ADDRESS][DOMAIN_NAME]"
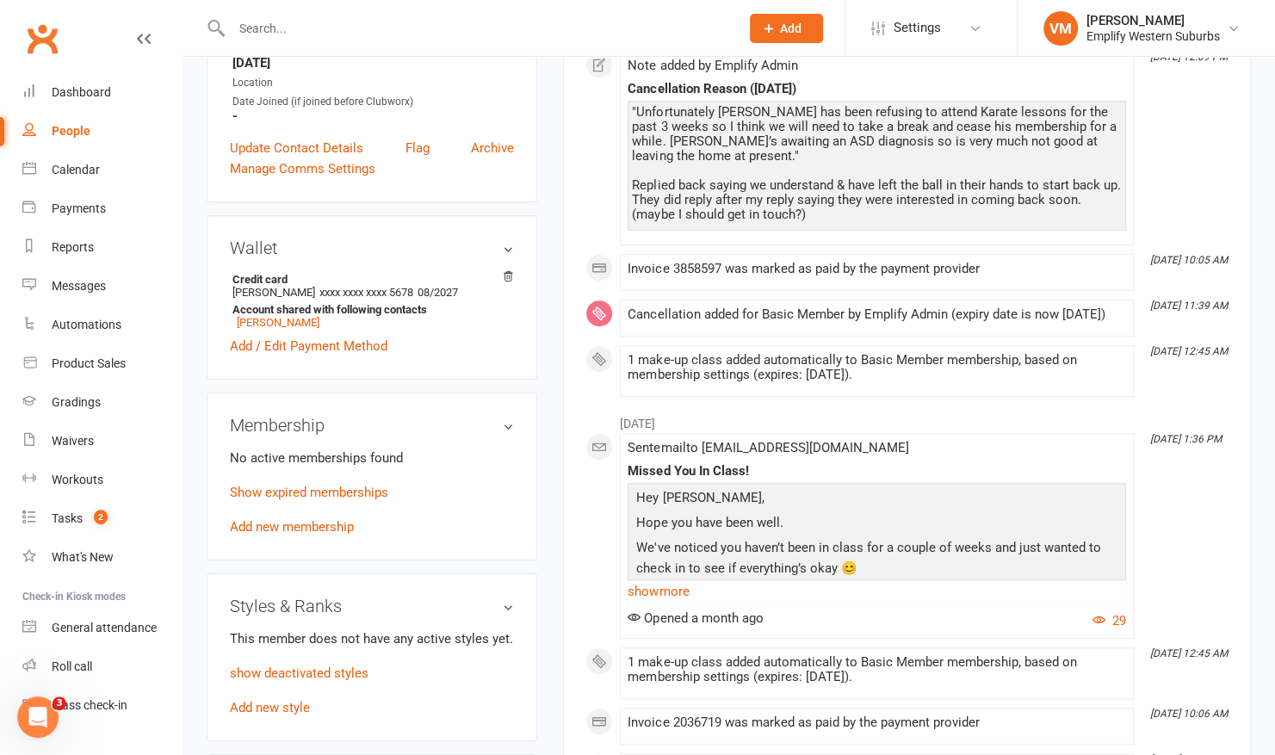
scroll to position [397, 0]
